Goal: Find specific page/section: Find specific page/section

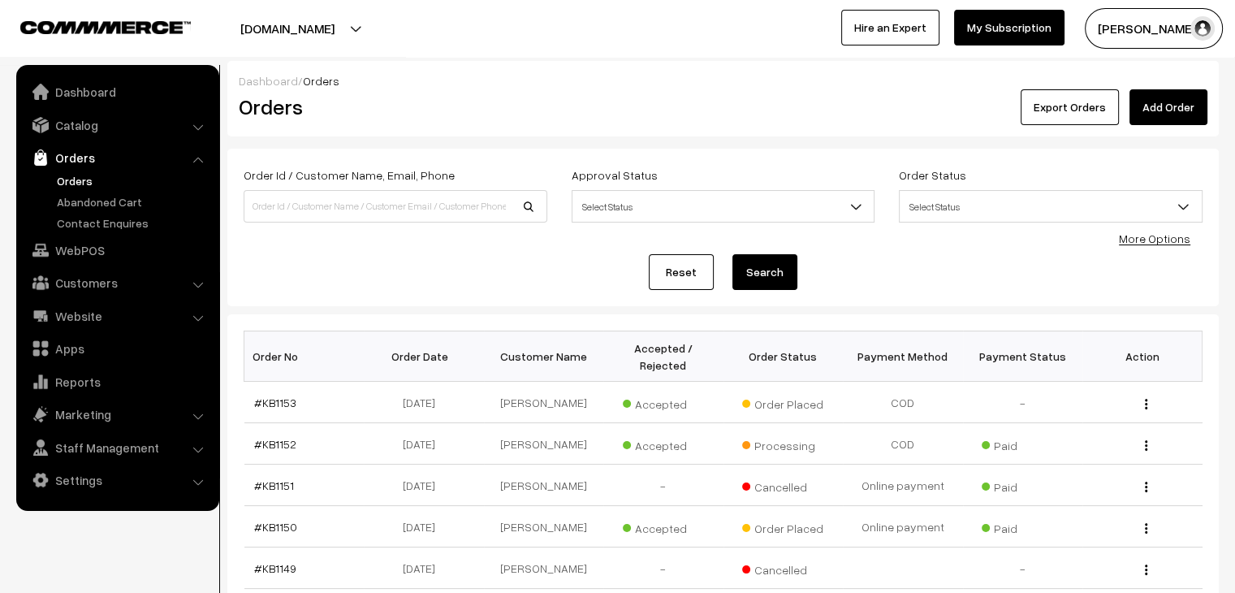
click at [72, 201] on link "Abandoned Cart" at bounding box center [133, 201] width 161 height 17
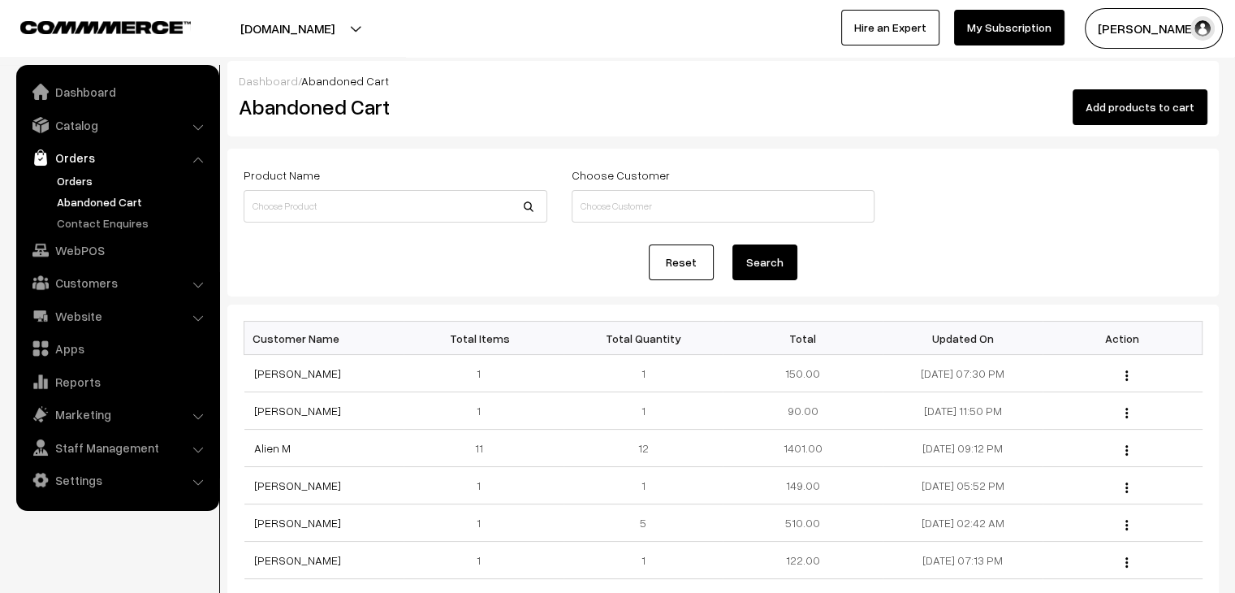
click at [88, 180] on link "Orders" at bounding box center [133, 180] width 161 height 17
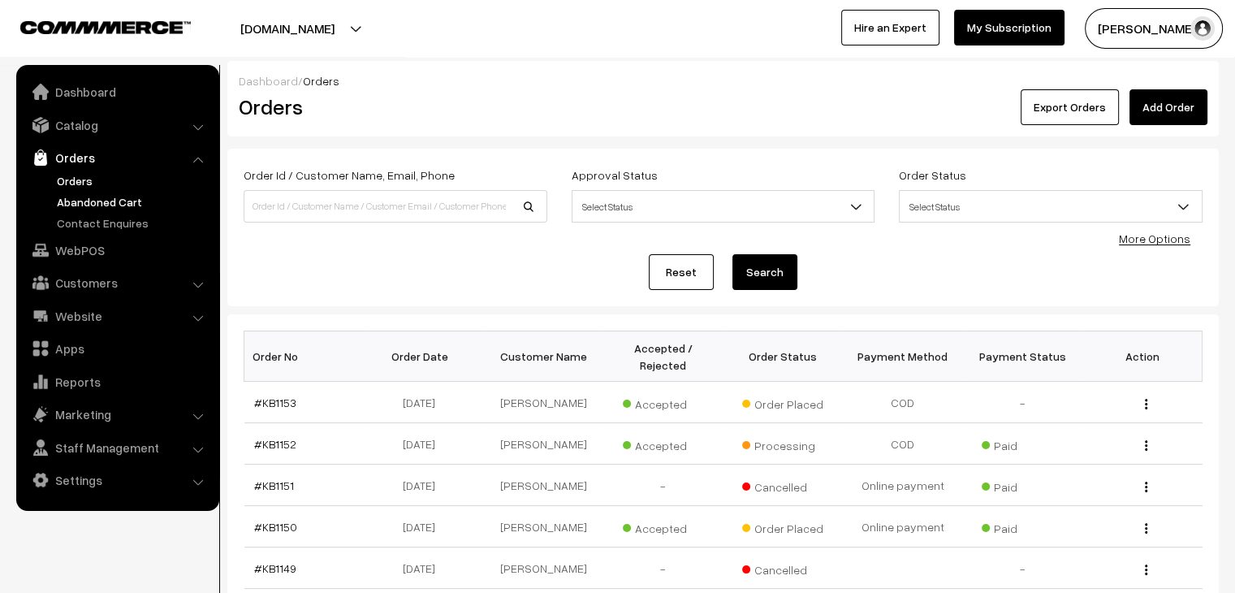
click at [115, 206] on link "Abandoned Cart" at bounding box center [133, 201] width 161 height 17
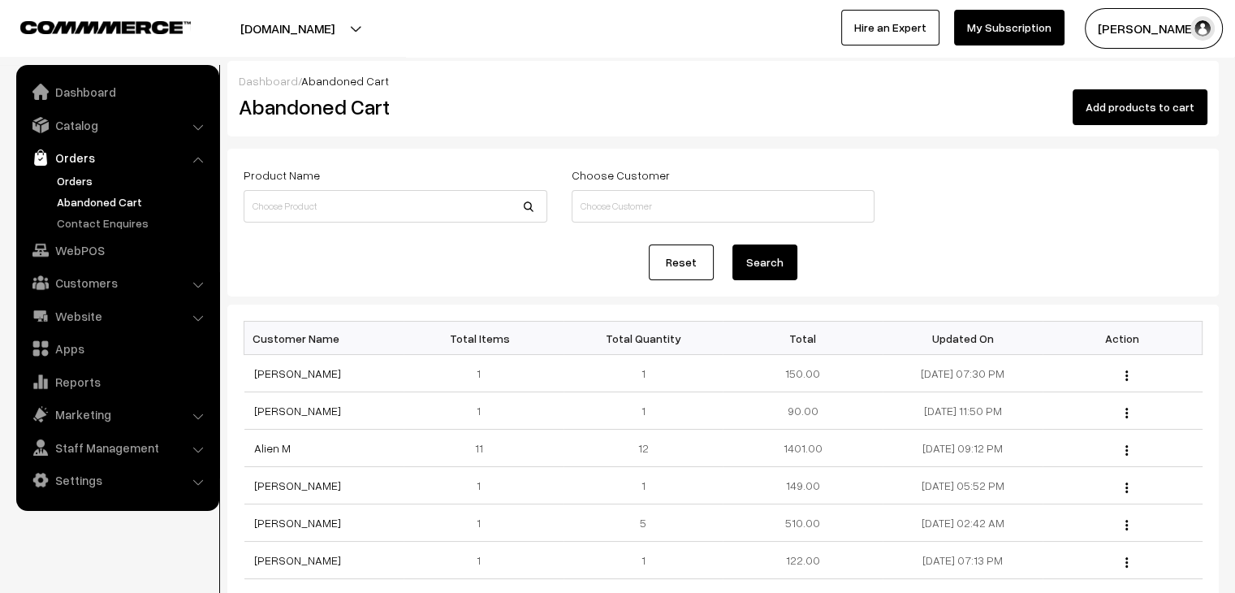
click at [84, 186] on link "Orders" at bounding box center [133, 180] width 161 height 17
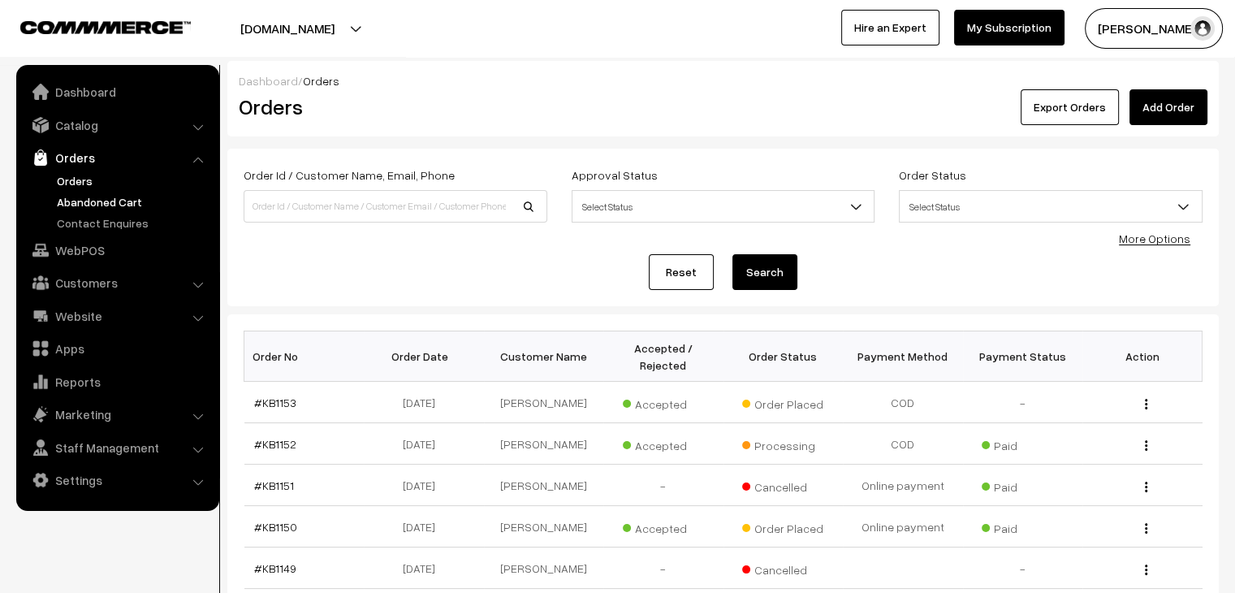
click at [144, 193] on link "Abandoned Cart" at bounding box center [133, 201] width 161 height 17
click at [91, 201] on link "Abandoned Cart" at bounding box center [133, 201] width 161 height 17
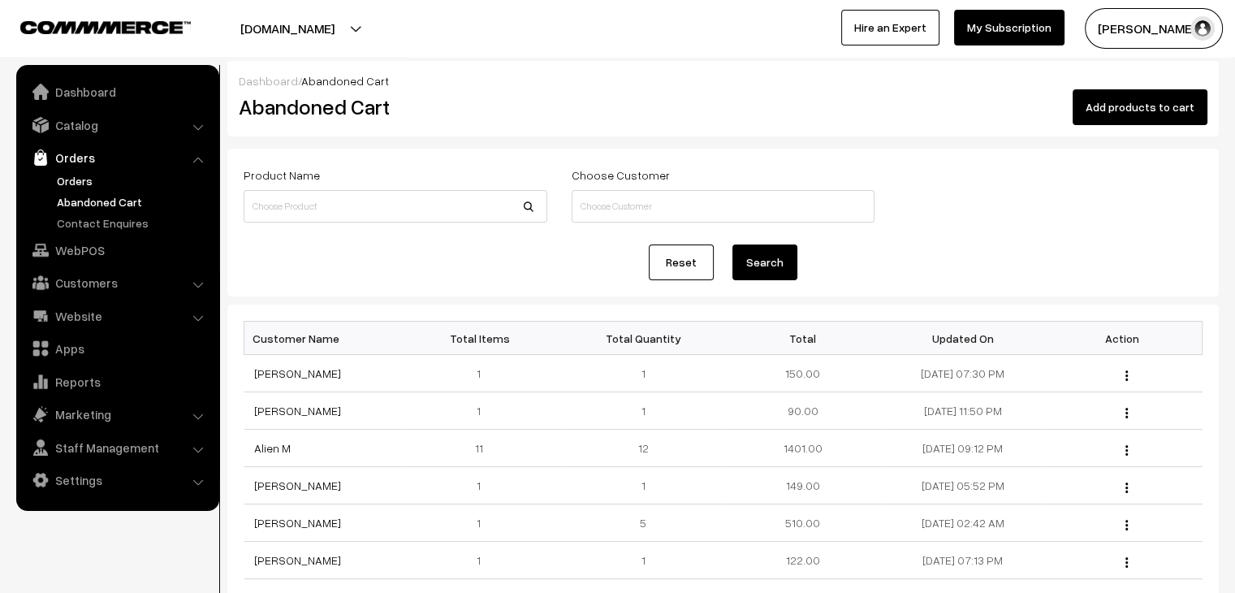
click at [81, 172] on link "Orders" at bounding box center [133, 180] width 161 height 17
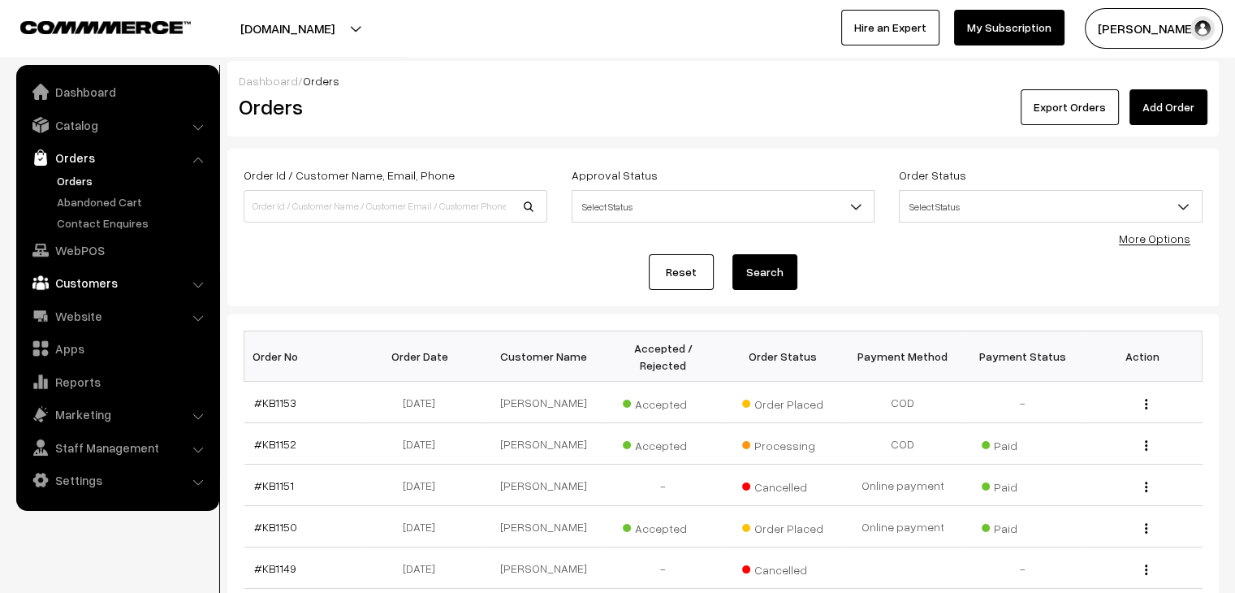
click at [68, 279] on link "Customers" at bounding box center [116, 282] width 193 height 29
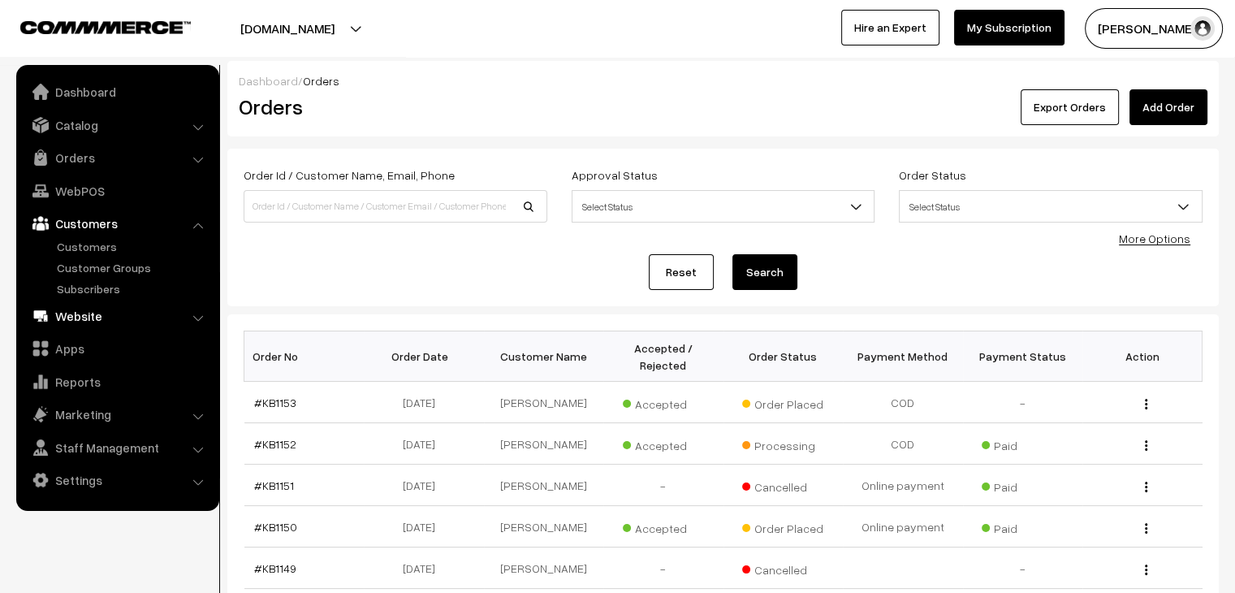
click at [82, 307] on link "Website" at bounding box center [116, 315] width 193 height 29
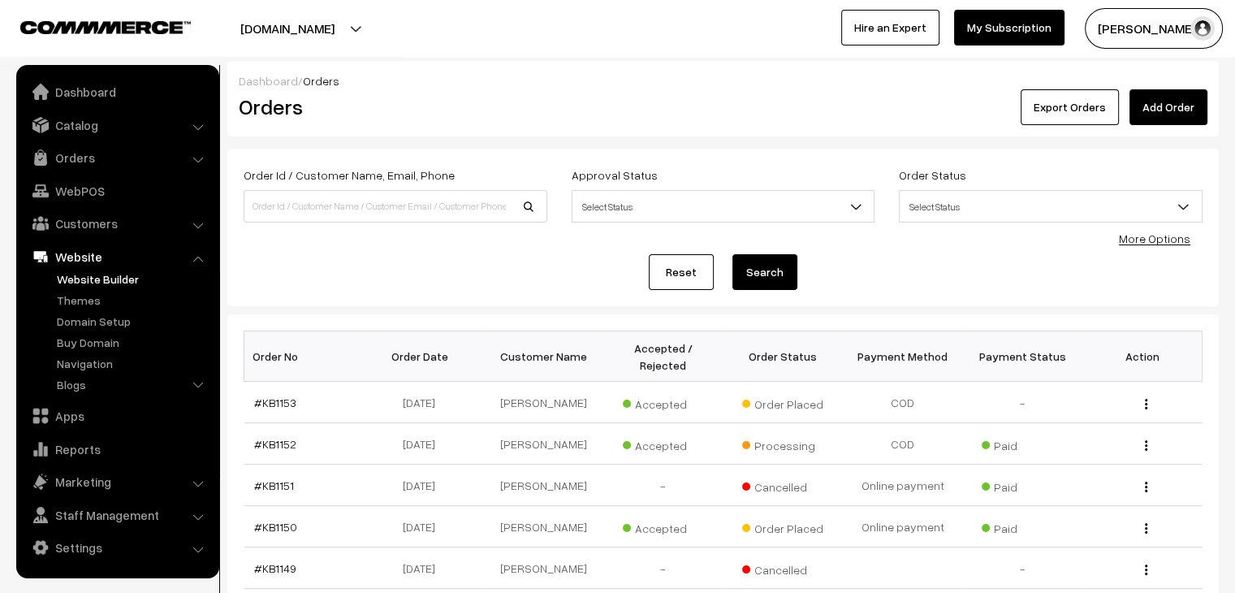
click at [117, 280] on link "Website Builder" at bounding box center [133, 278] width 161 height 17
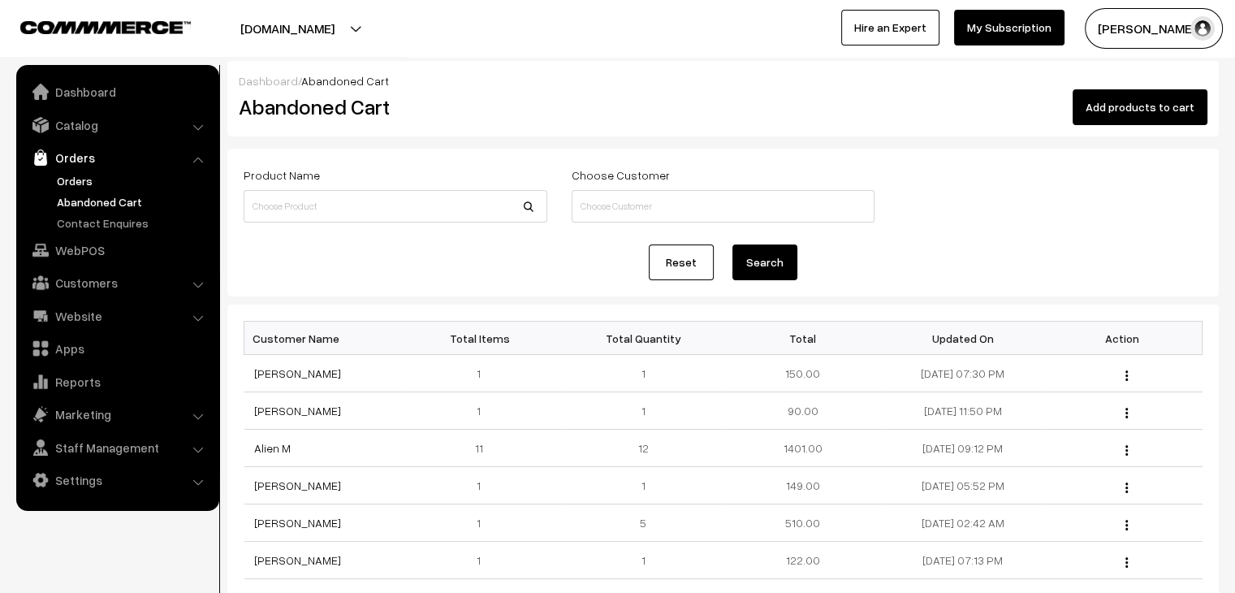
click at [64, 179] on link "Orders" at bounding box center [133, 180] width 161 height 17
